Goal: Task Accomplishment & Management: Manage account settings

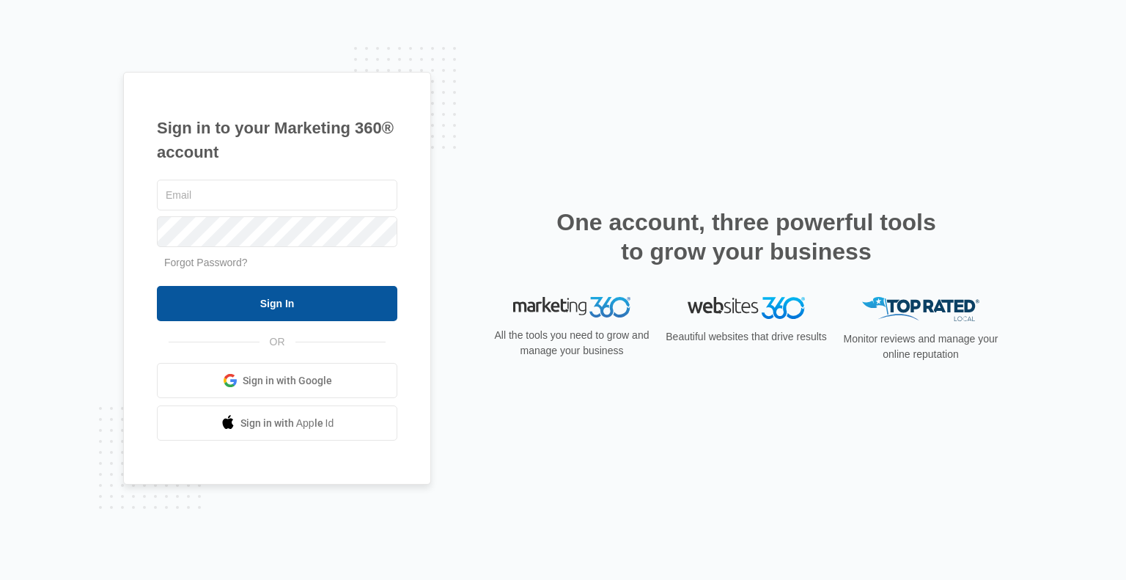
type input "[PERSON_NAME][EMAIL_ADDRESS][DOMAIN_NAME]"
click at [249, 302] on input "Sign In" at bounding box center [277, 303] width 240 height 35
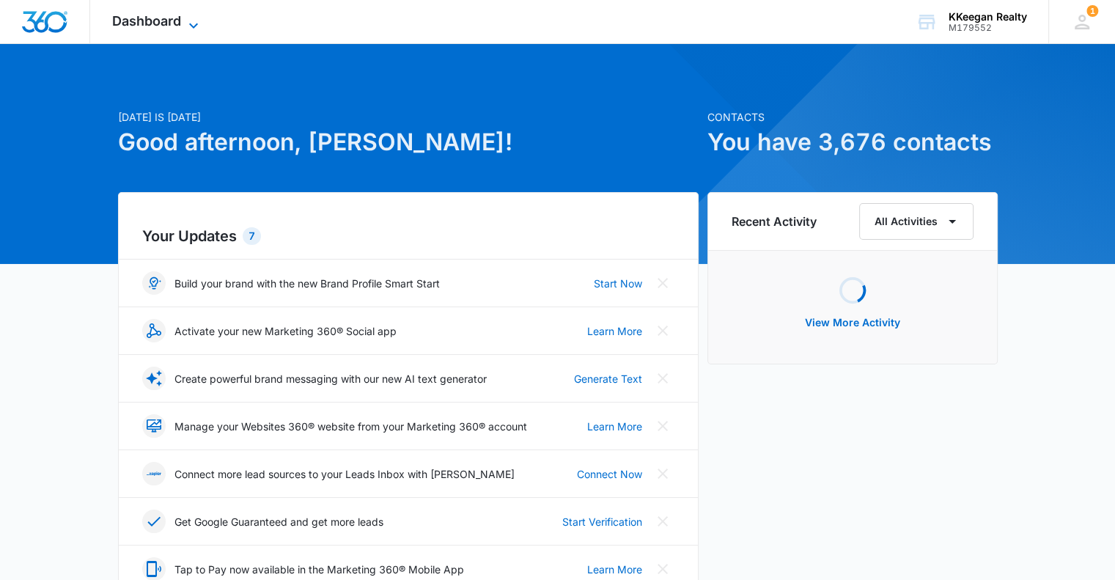
click at [169, 21] on span "Dashboard" at bounding box center [146, 20] width 69 height 15
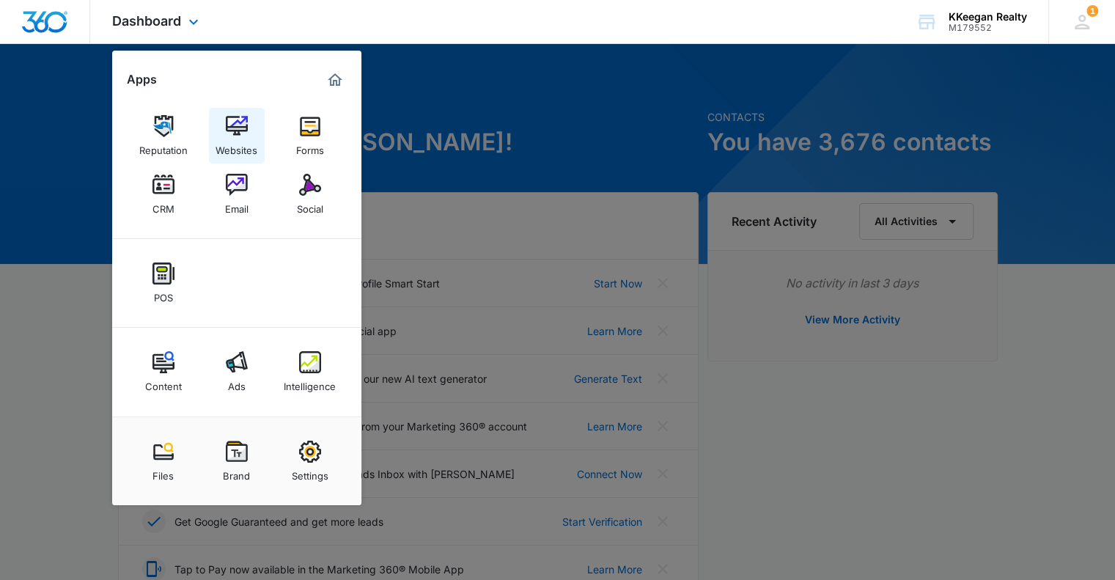
click at [234, 136] on img at bounding box center [237, 126] width 22 height 22
